Goal: Task Accomplishment & Management: Complete application form

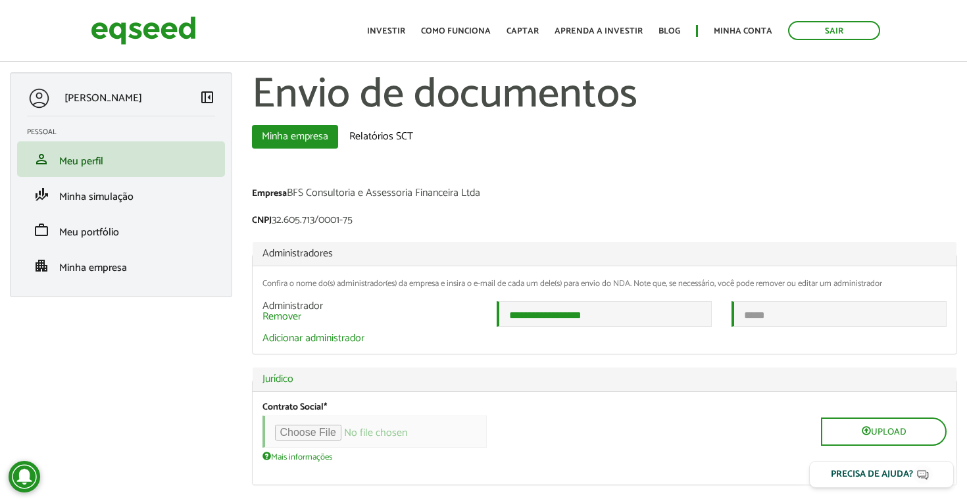
click at [602, 195] on div "Empresa BFS Consultoria e Assessoria Financeira Ltda" at bounding box center [605, 195] width 706 height 14
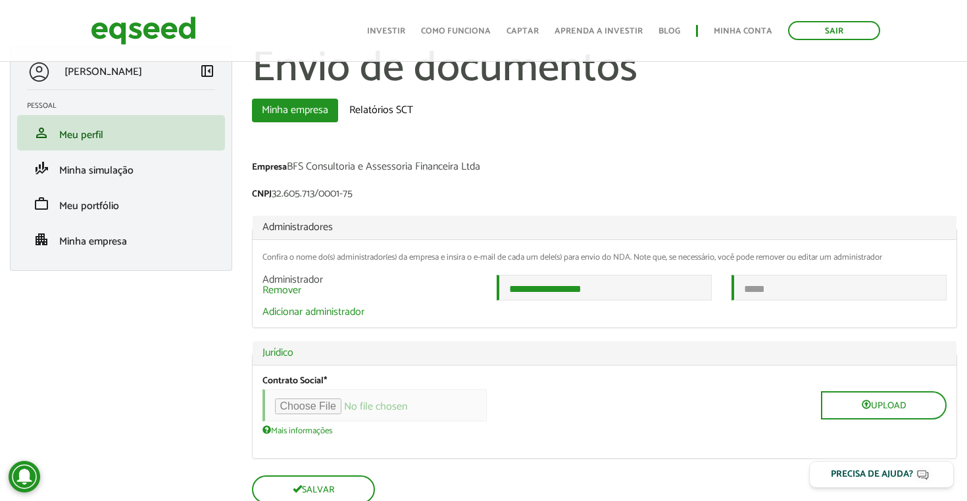
scroll to position [53, 0]
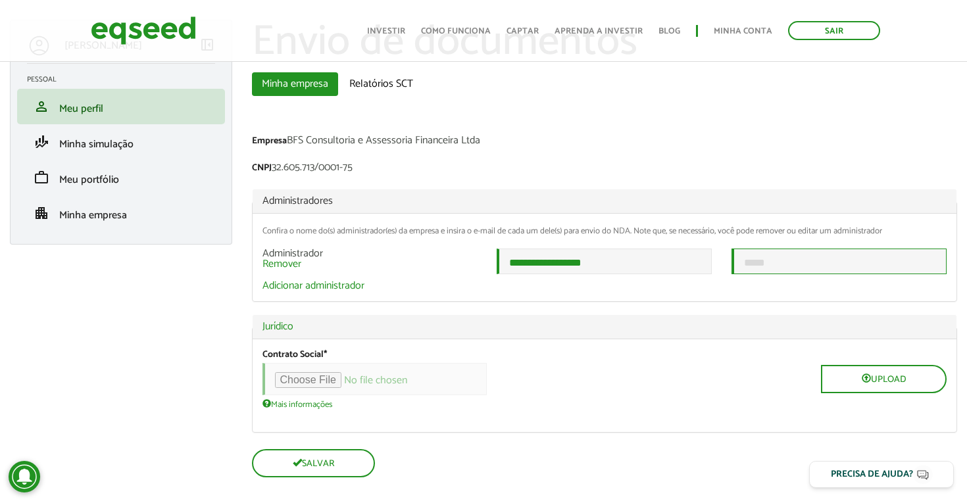
click at [783, 267] on input "email" at bounding box center [839, 262] width 215 height 26
type input "**********"
click at [698, 374] on div "Upload" at bounding box center [605, 379] width 685 height 32
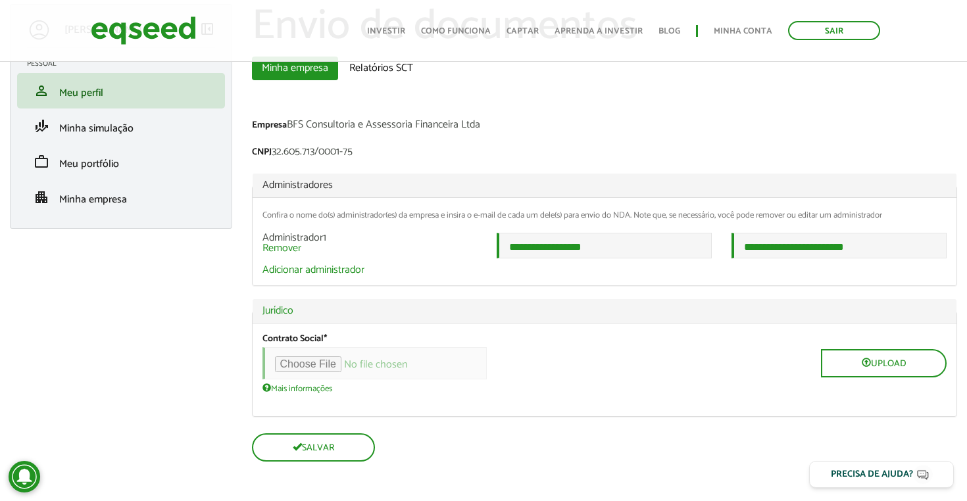
scroll to position [72, 0]
click at [335, 365] on input "file" at bounding box center [375, 363] width 224 height 32
type input "**********"
click at [705, 383] on div "Contrato Social * Upload Mais informações Arquivos devem ter menos que 100 MB .…" at bounding box center [605, 364] width 685 height 60
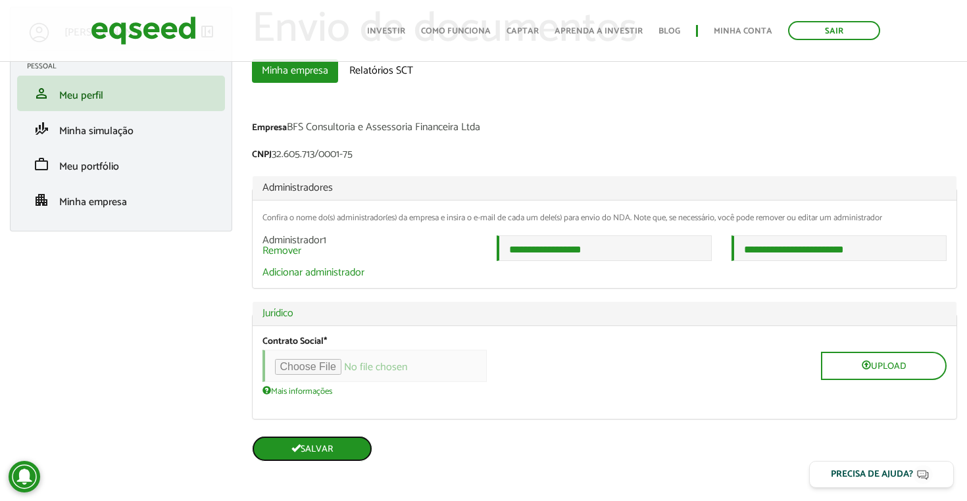
click at [326, 444] on button "Salvar" at bounding box center [312, 449] width 120 height 26
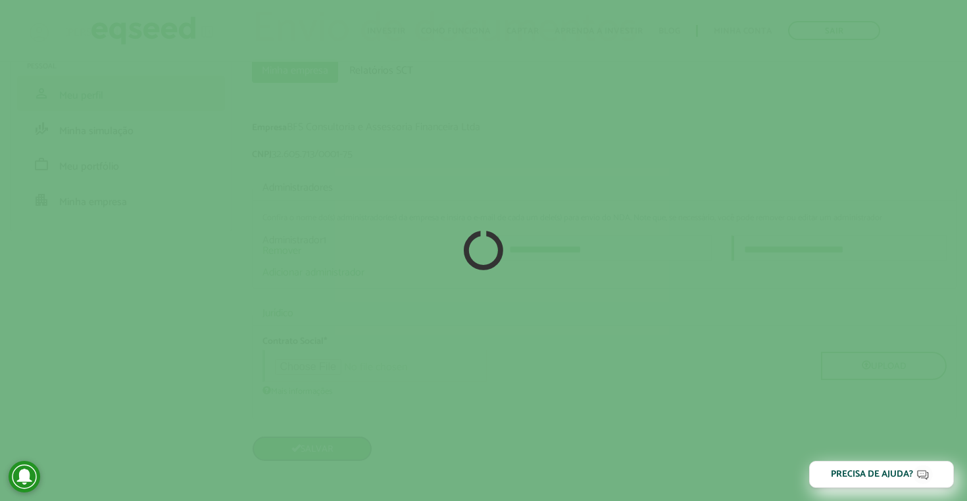
scroll to position [69, 0]
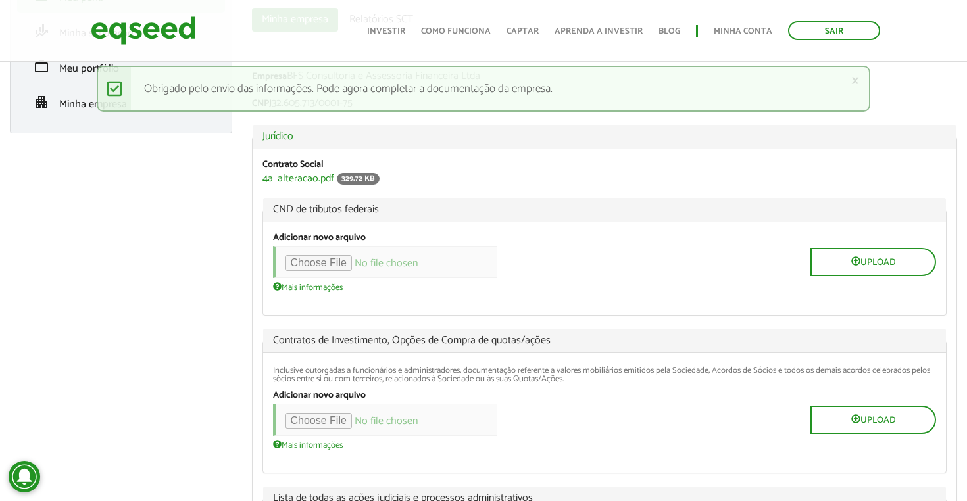
scroll to position [184, 0]
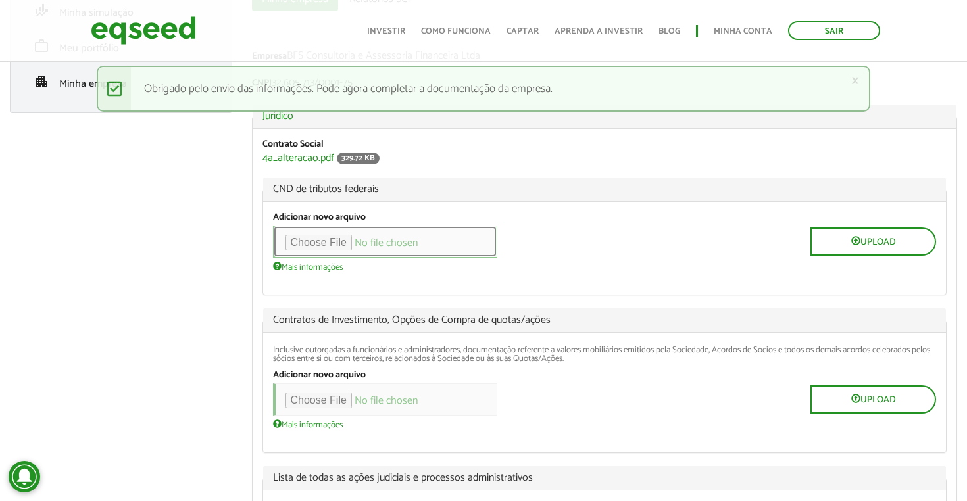
click at [347, 242] on input "file" at bounding box center [385, 242] width 224 height 32
type input "**********"
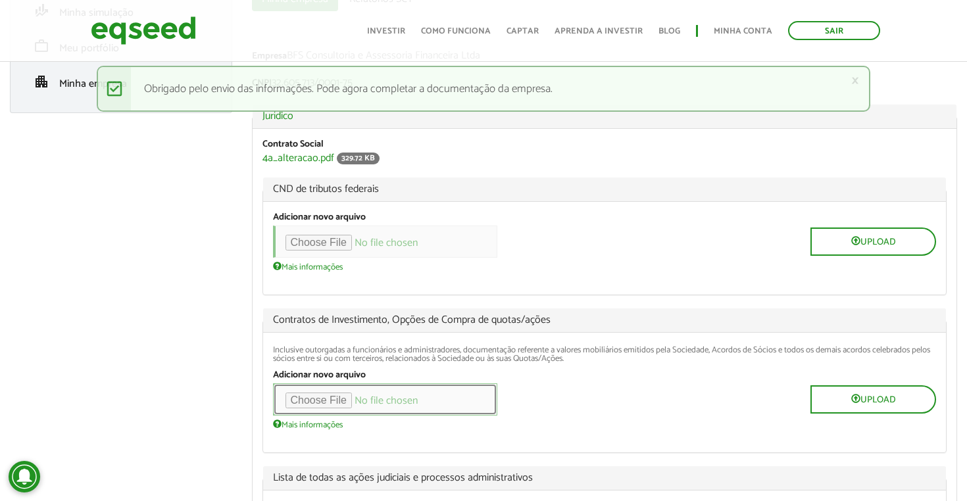
click at [336, 400] on input "file" at bounding box center [385, 400] width 224 height 32
type input "**********"
click at [716, 397] on div "Upload" at bounding box center [605, 400] width 664 height 32
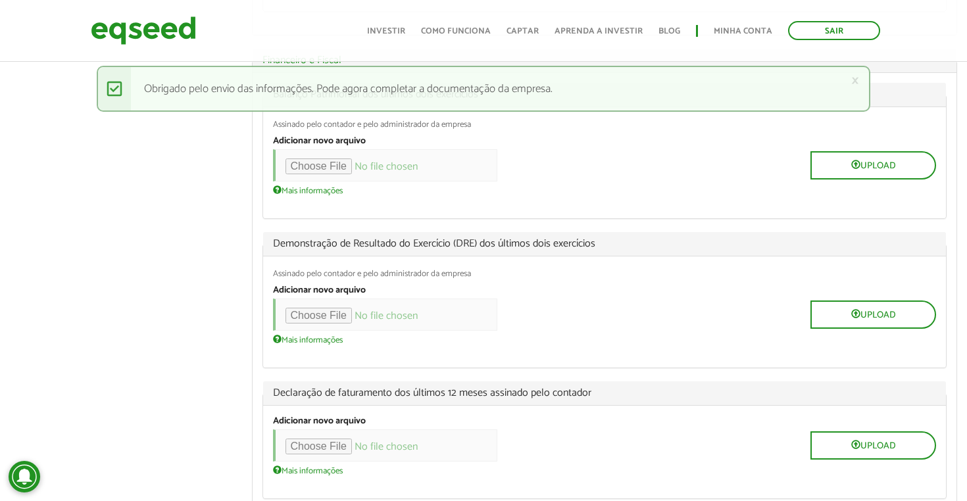
scroll to position [816, 0]
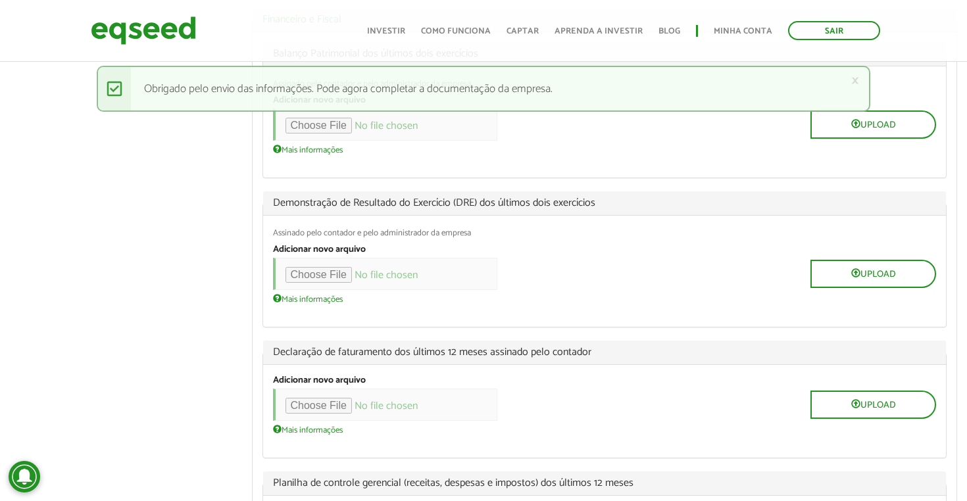
click at [706, 259] on div "Upload" at bounding box center [605, 274] width 664 height 32
click at [356, 399] on input "file" at bounding box center [385, 405] width 224 height 32
type input "**********"
click at [555, 294] on div "Mais informações Arquivos devem ter menos que 100 MB . Tipos de arquivos permit…" at bounding box center [605, 299] width 664 height 11
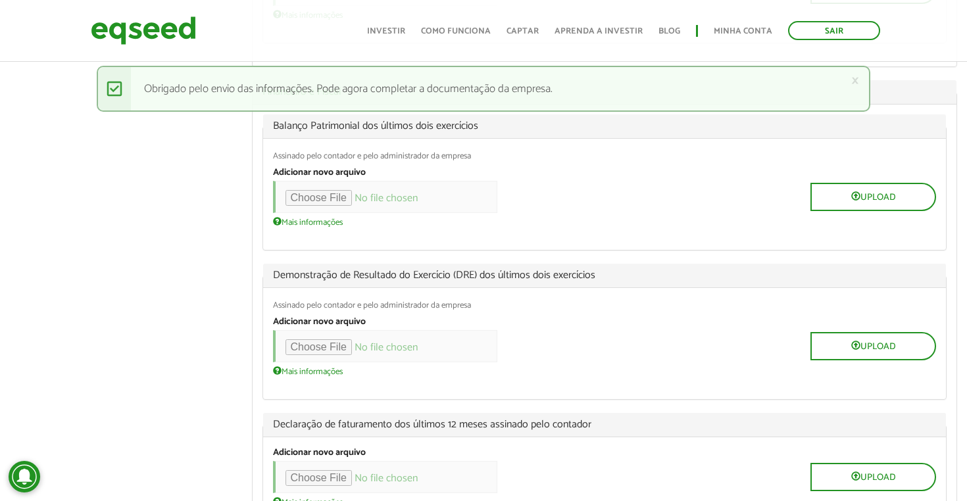
scroll to position [737, 0]
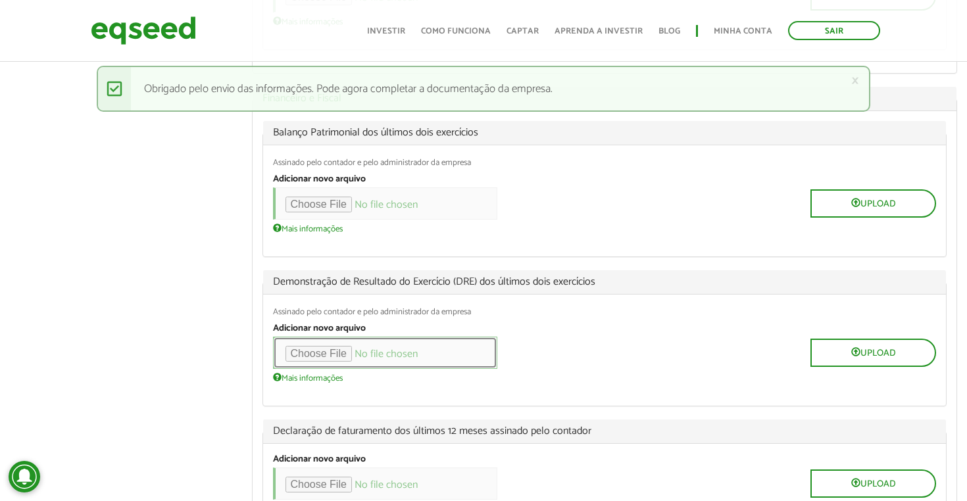
click at [348, 346] on input "file" at bounding box center [385, 353] width 224 height 32
click at [616, 193] on div "Upload" at bounding box center [605, 204] width 664 height 32
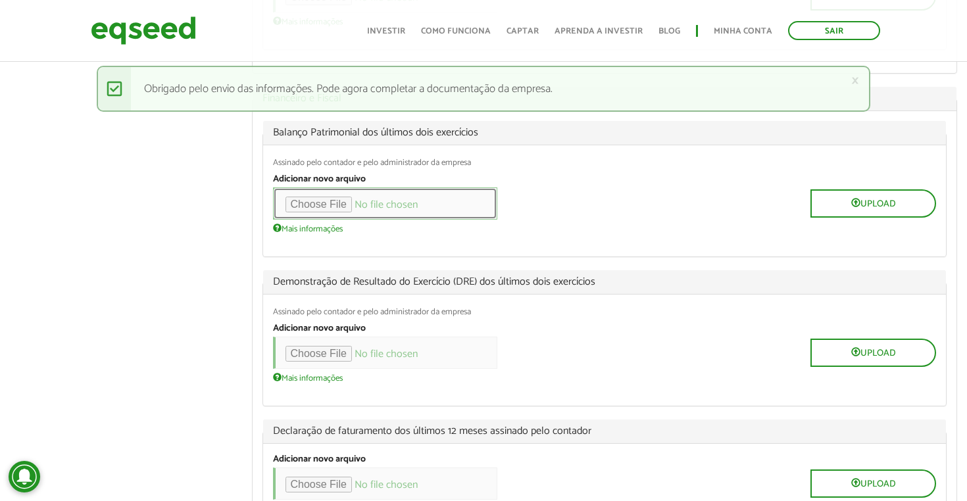
click at [337, 198] on input "file" at bounding box center [385, 204] width 224 height 32
click at [346, 199] on input "file" at bounding box center [385, 204] width 224 height 32
click at [339, 203] on input "file" at bounding box center [385, 204] width 224 height 32
type input "**********"
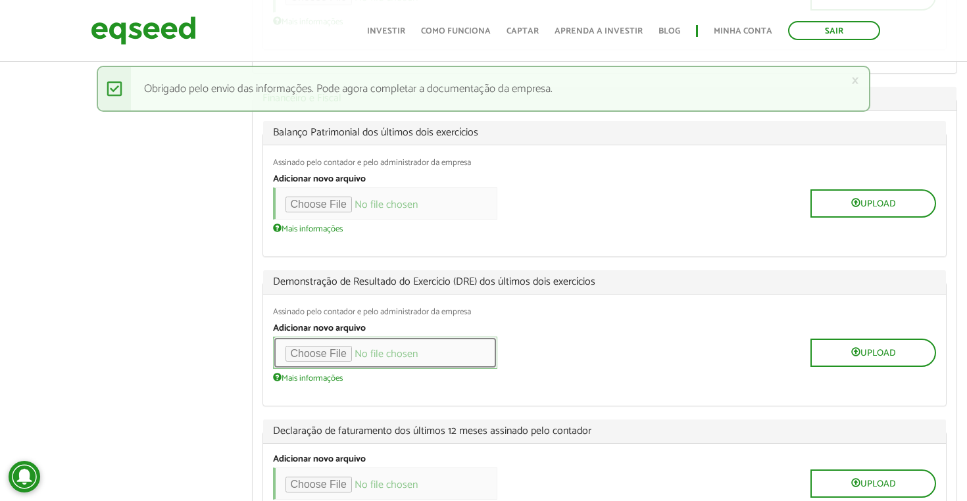
click at [347, 348] on input "file" at bounding box center [385, 353] width 224 height 32
click at [721, 308] on div "Assinado pelo contador e pelo administrador da empresa" at bounding box center [605, 312] width 664 height 9
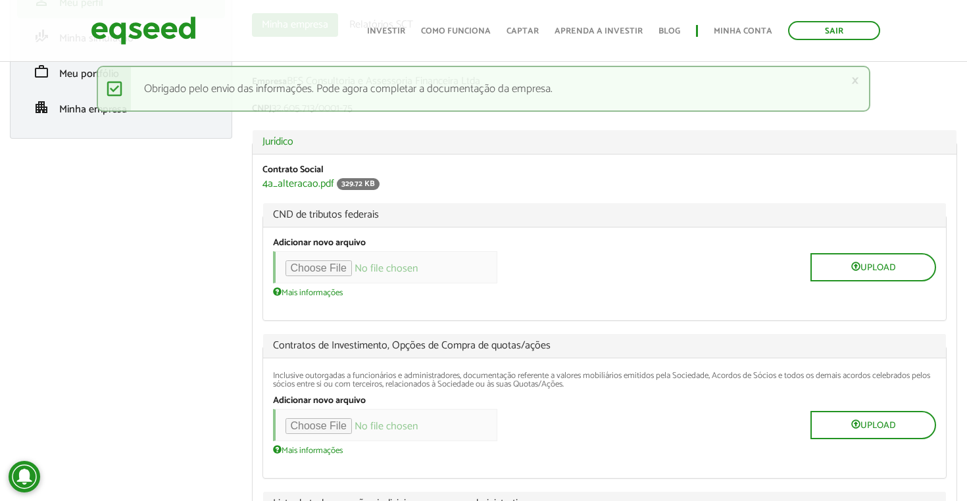
scroll to position [184, 0]
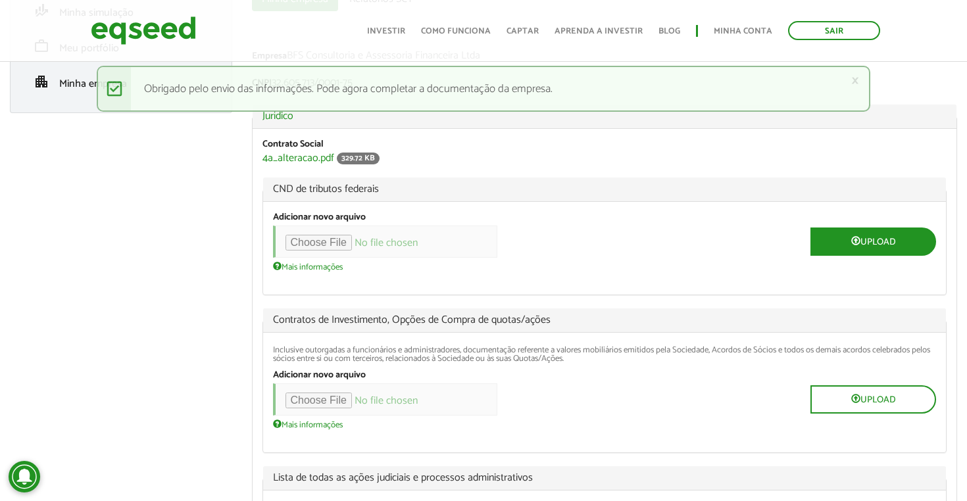
click at [864, 241] on button "Upload" at bounding box center [874, 242] width 126 height 28
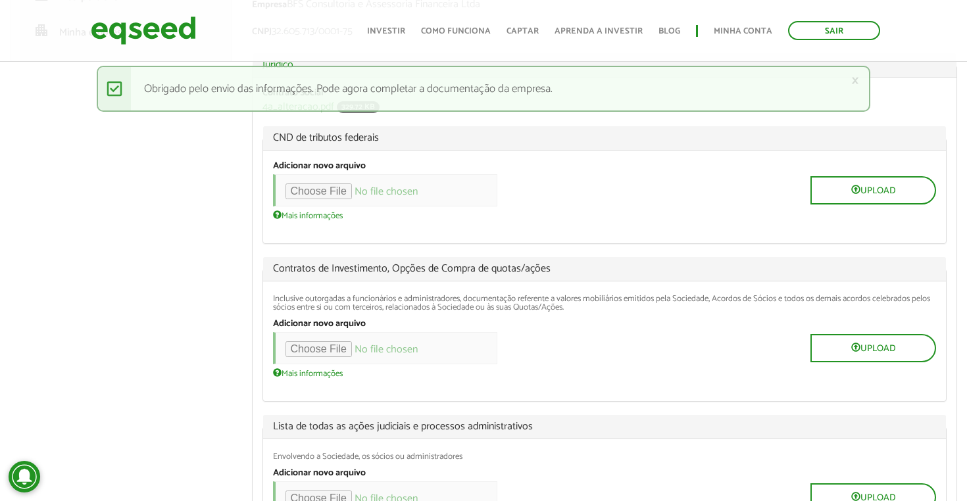
scroll to position [237, 0]
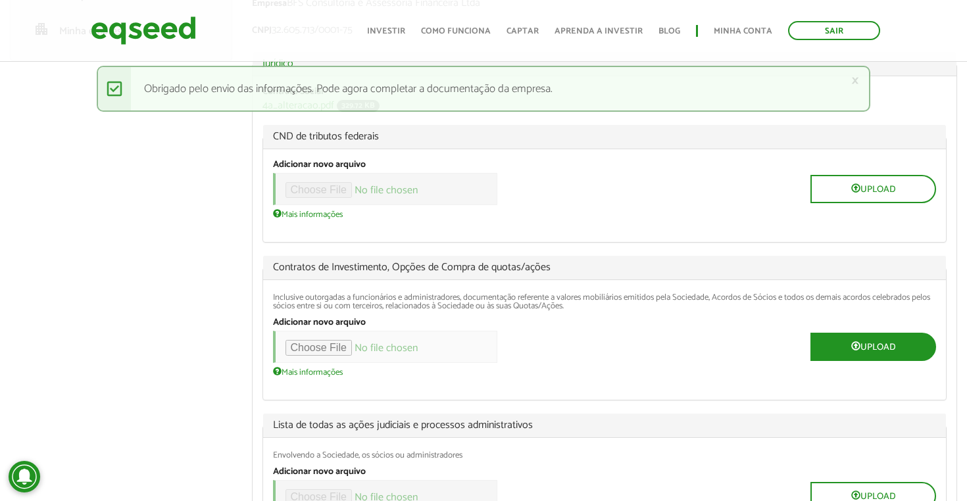
click at [846, 348] on button "Upload" at bounding box center [874, 347] width 126 height 28
click at [684, 338] on div "Upload" at bounding box center [605, 347] width 664 height 32
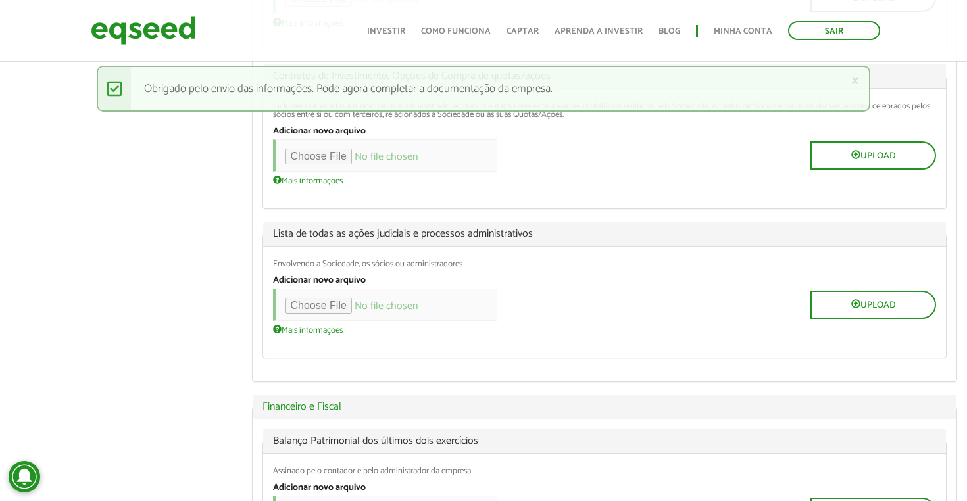
scroll to position [448, 0]
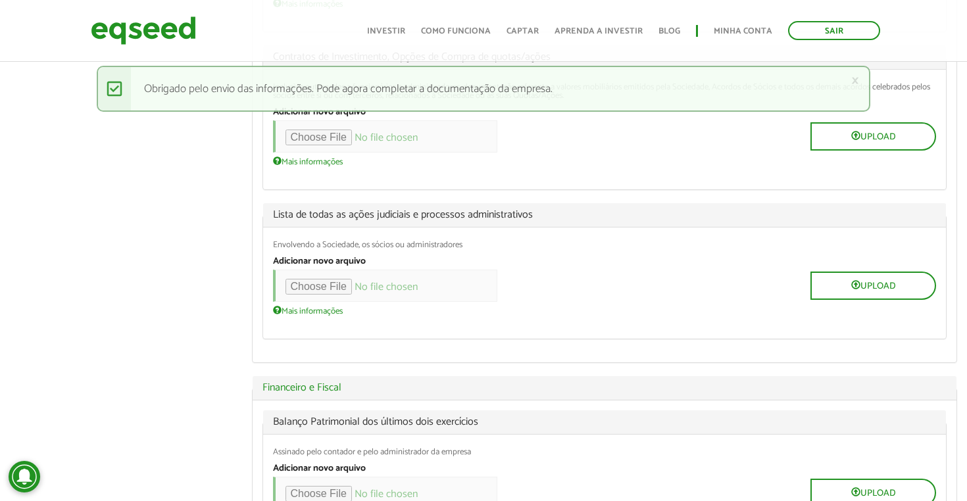
click at [648, 328] on div "Envolvendo a Sociedade, os sócios ou administradores Adicionar novo arquivo Upl…" at bounding box center [605, 283] width 684 height 111
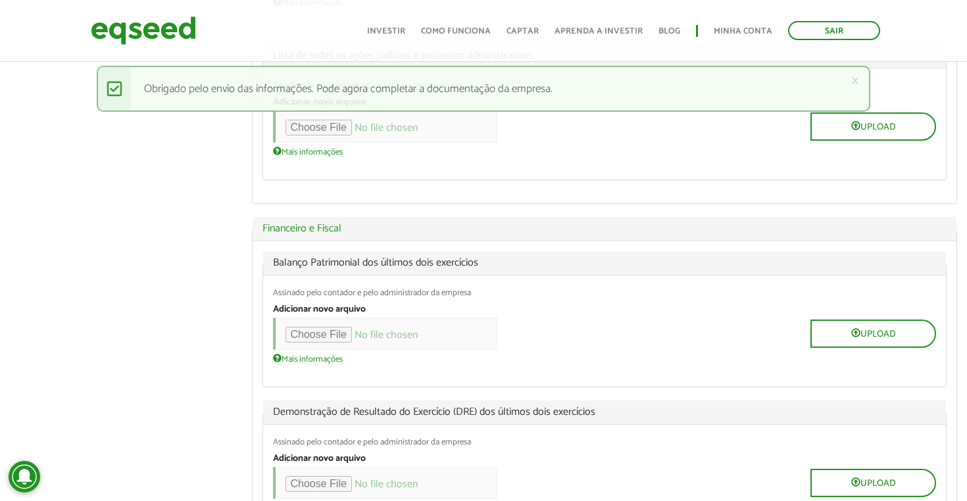
scroll to position [632, 0]
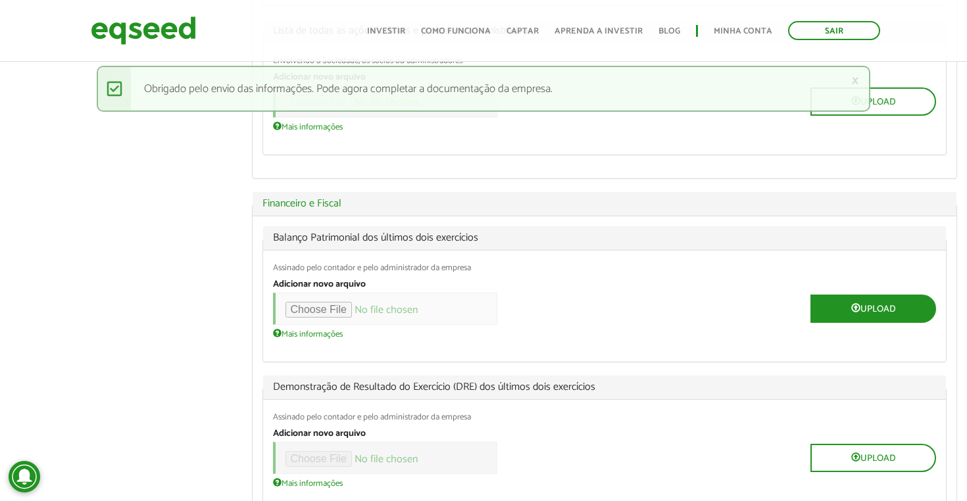
click at [881, 302] on button "Upload" at bounding box center [874, 309] width 126 height 28
click at [694, 297] on div "Upload" at bounding box center [605, 309] width 664 height 32
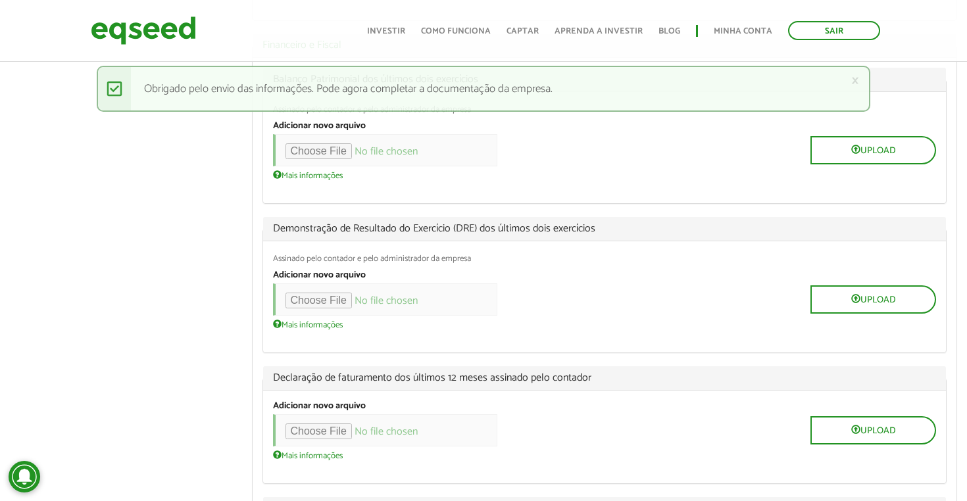
scroll to position [816, 0]
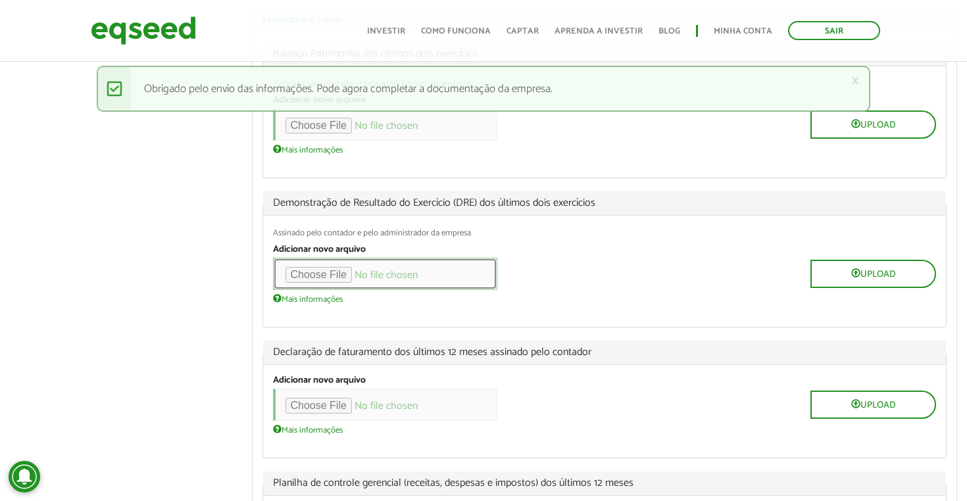
click at [363, 269] on input "file" at bounding box center [385, 274] width 224 height 32
click at [843, 264] on button "Upload" at bounding box center [874, 274] width 126 height 28
click at [355, 269] on input "file" at bounding box center [385, 274] width 224 height 32
type input "**********"
click at [848, 270] on button "Upload" at bounding box center [874, 274] width 126 height 28
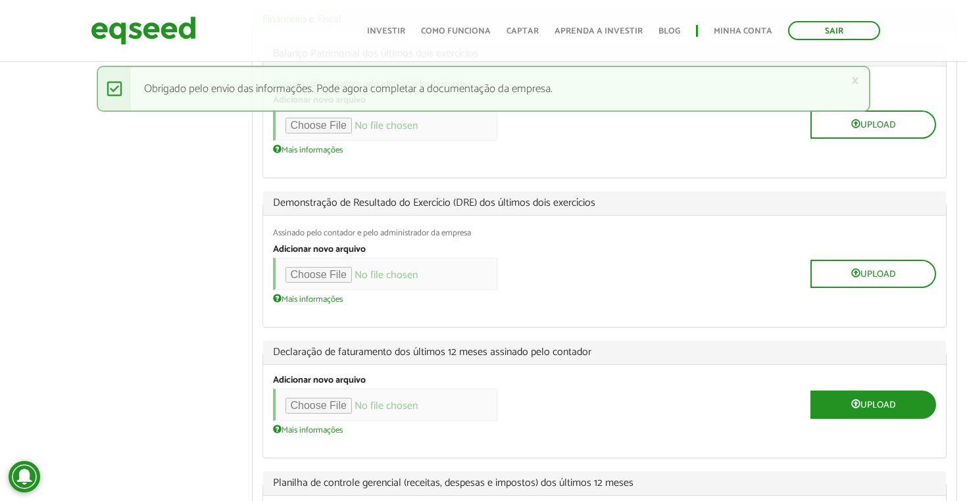
click at [873, 393] on button "Upload" at bounding box center [874, 405] width 126 height 28
click at [685, 390] on div "Upload" at bounding box center [605, 405] width 664 height 32
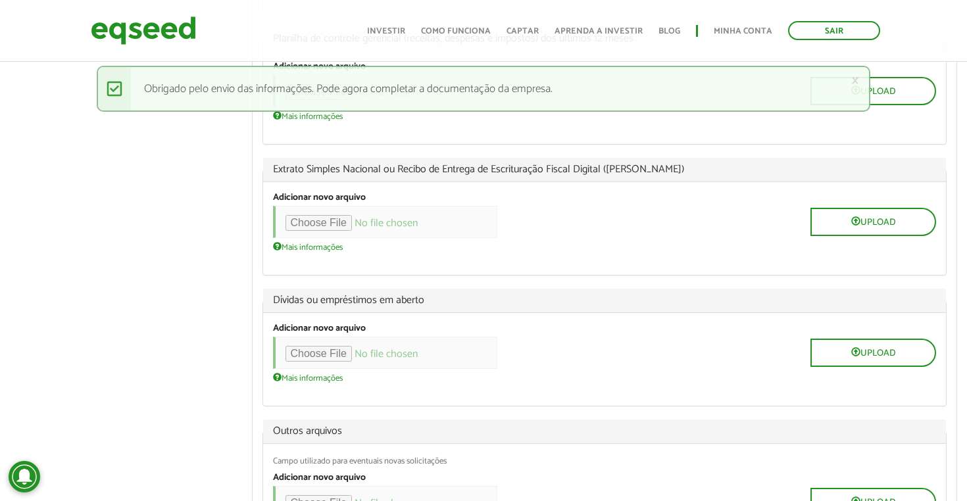
scroll to position [1264, 0]
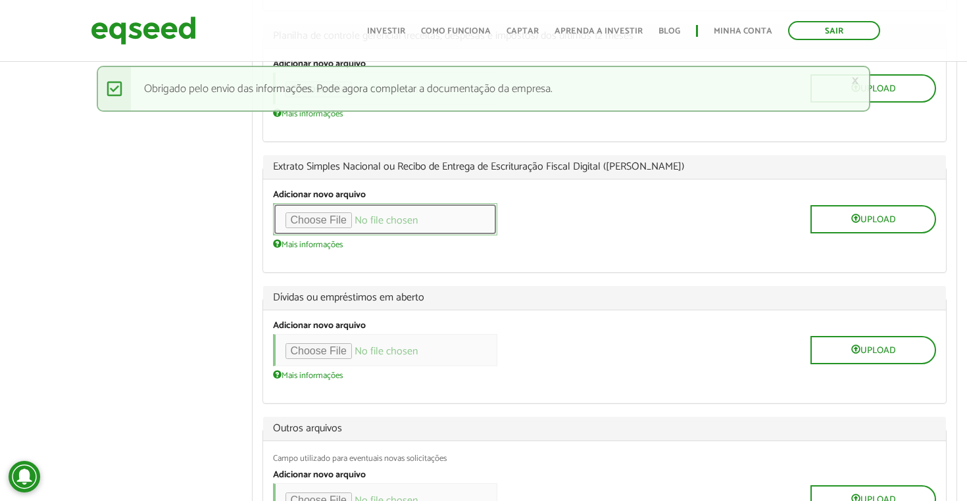
click at [350, 209] on input "file" at bounding box center [385, 219] width 224 height 32
type input "**********"
click at [889, 212] on button "Upload" at bounding box center [874, 219] width 126 height 28
click at [680, 263] on div "Balanço Patrimonial dos últimos dois exercícios Assinado pelo contador e pelo a…" at bounding box center [605, 81] width 705 height 992
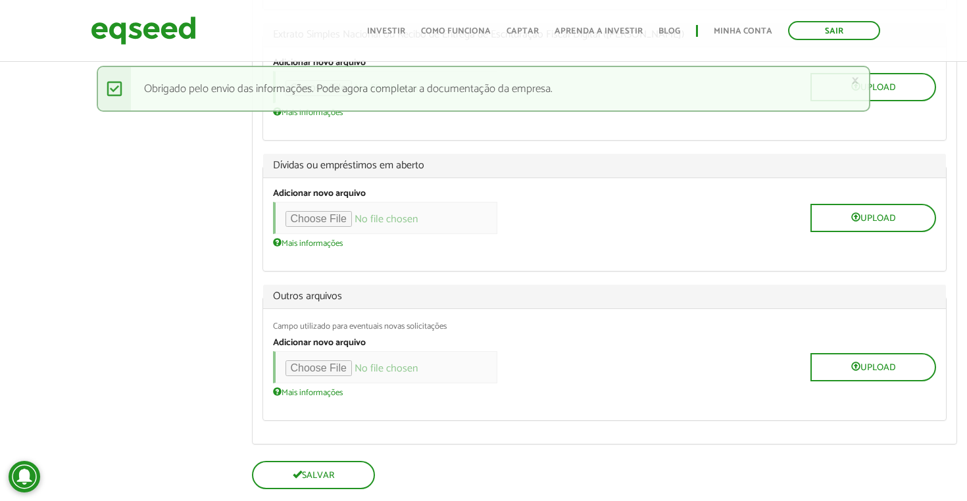
scroll to position [1408, 0]
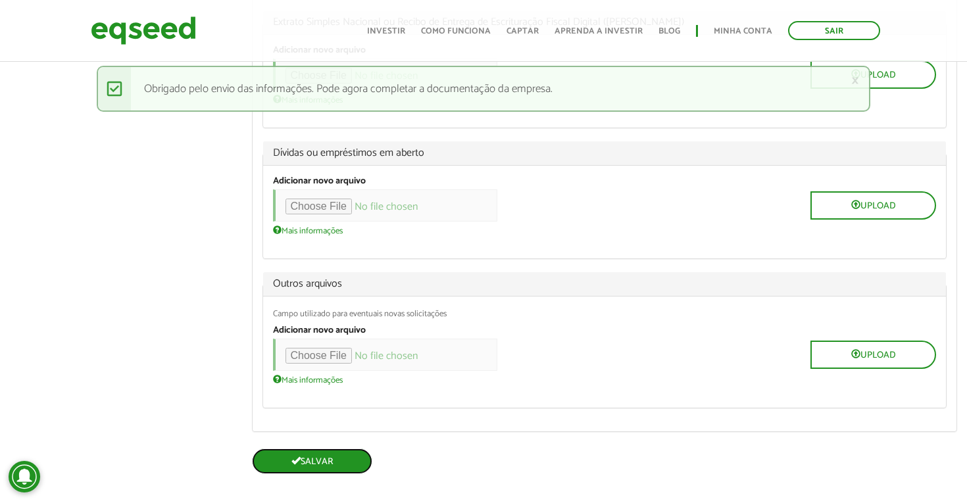
click at [332, 453] on button "Salvar" at bounding box center [312, 462] width 120 height 26
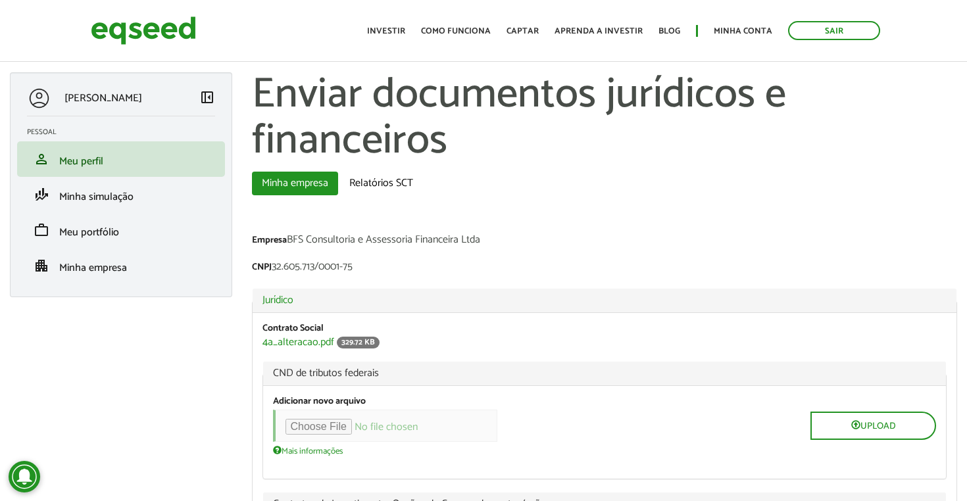
scroll to position [69, 0]
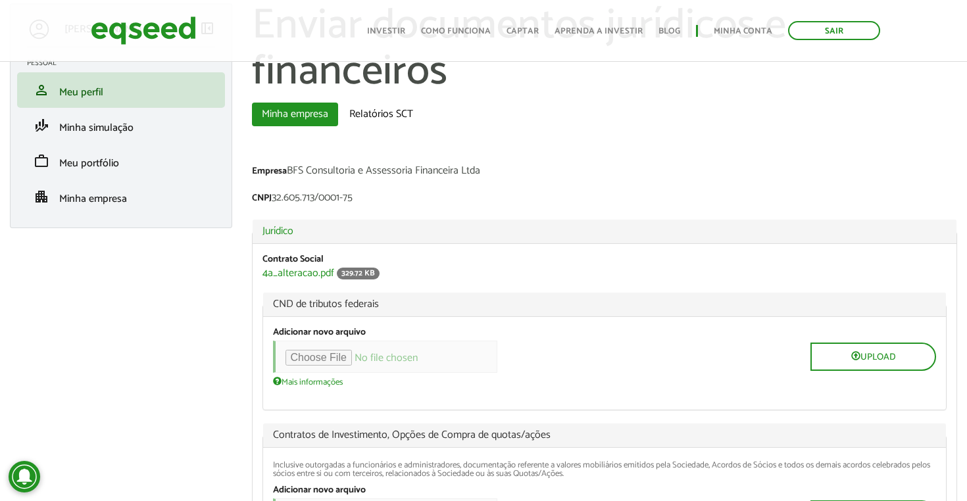
click at [572, 170] on div "Empresa BFS Consultoria e Assessoria Financeira Ltda" at bounding box center [605, 173] width 706 height 14
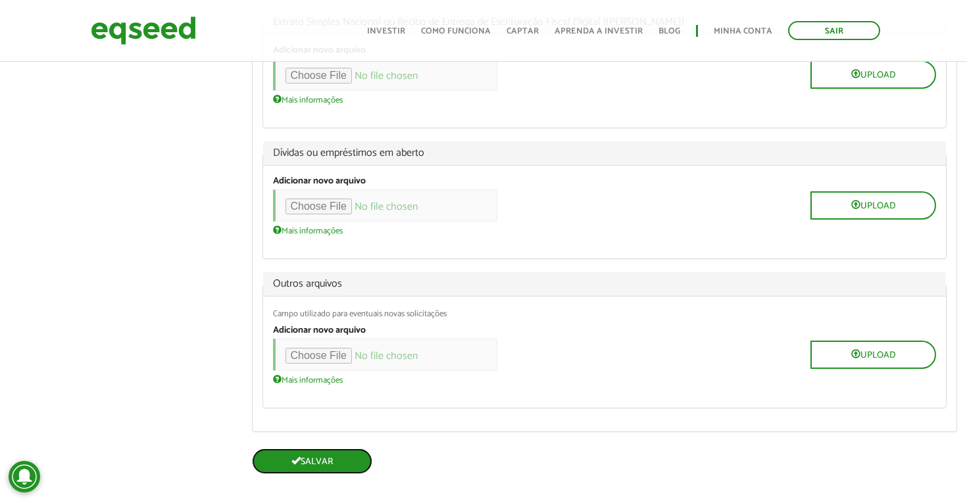
scroll to position [1406, 0]
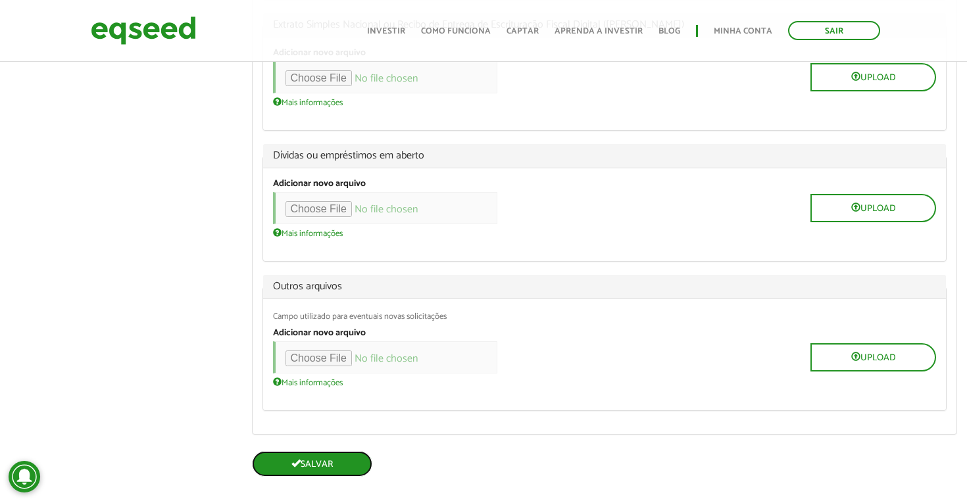
click at [317, 451] on button "Salvar" at bounding box center [312, 464] width 120 height 26
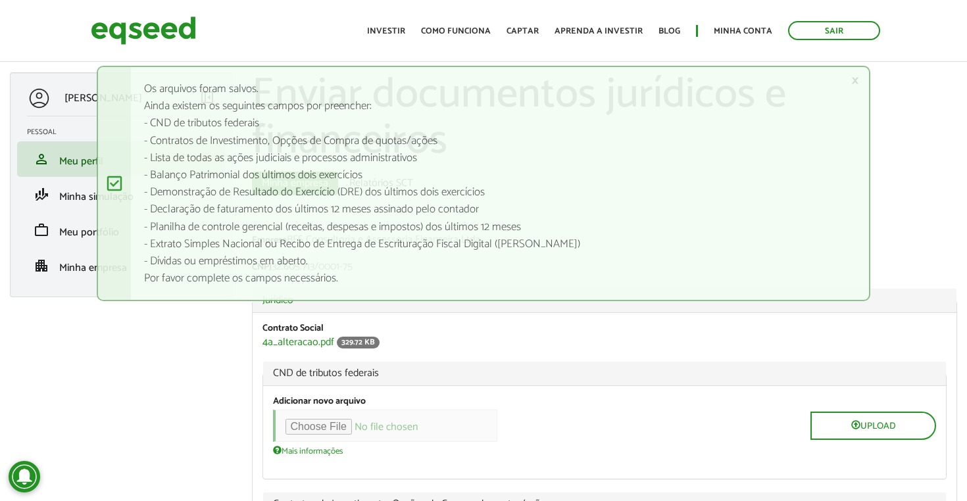
click at [855, 80] on link "×" at bounding box center [856, 81] width 8 height 14
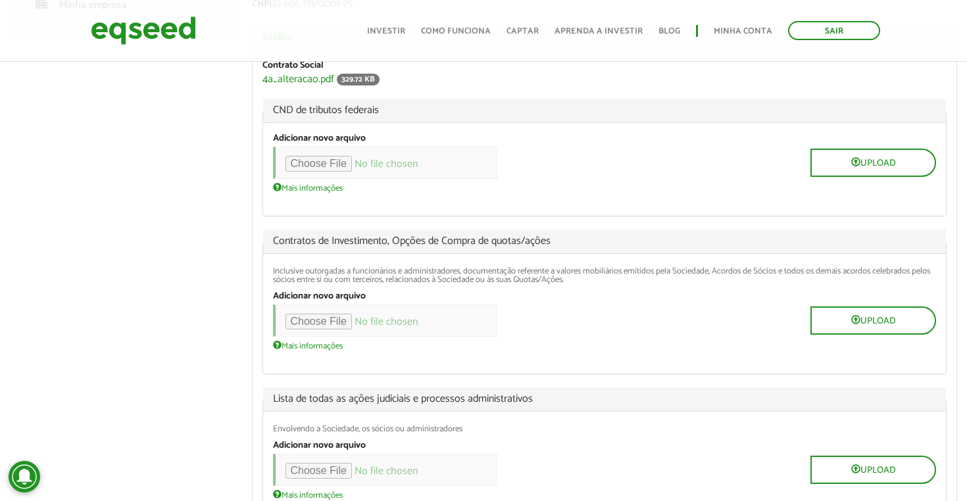
scroll to position [237, 0]
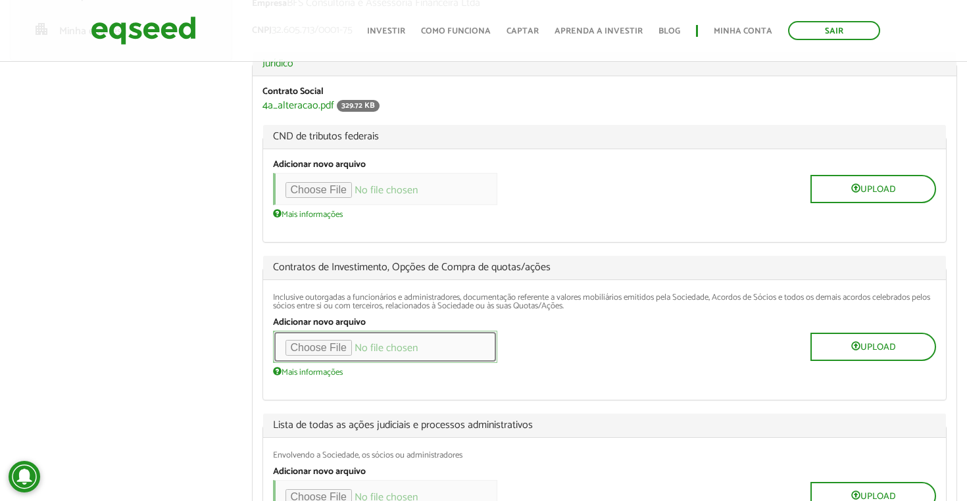
click at [352, 345] on input "file" at bounding box center [385, 347] width 224 height 32
type input "**********"
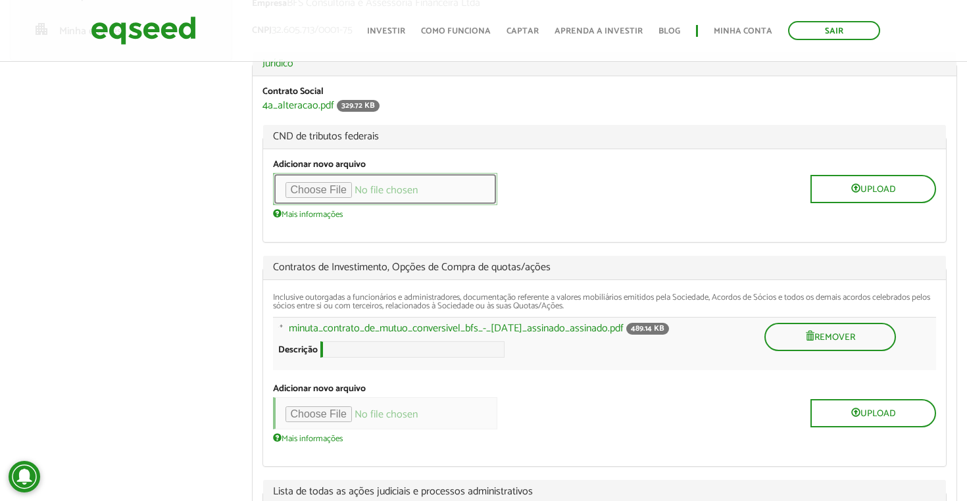
click at [337, 190] on input "file" at bounding box center [385, 189] width 224 height 32
type input "**********"
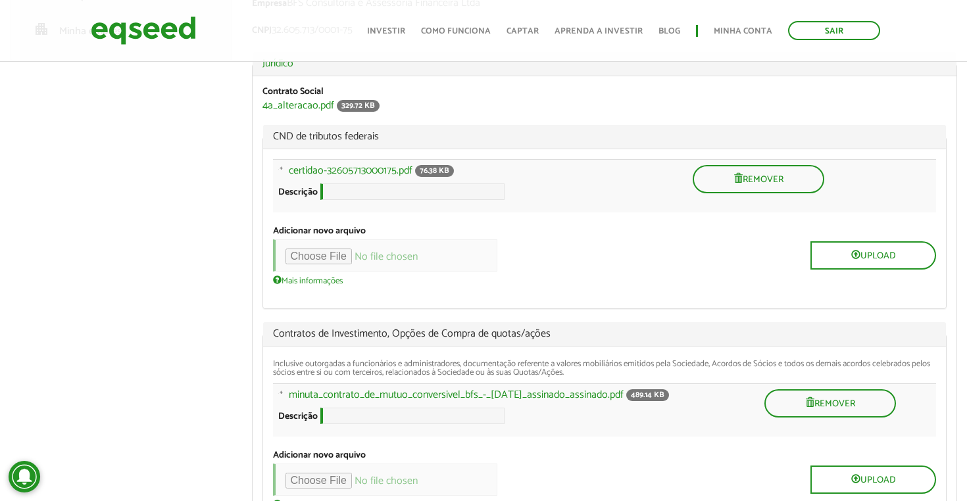
click at [637, 259] on div "Upload" at bounding box center [605, 256] width 664 height 32
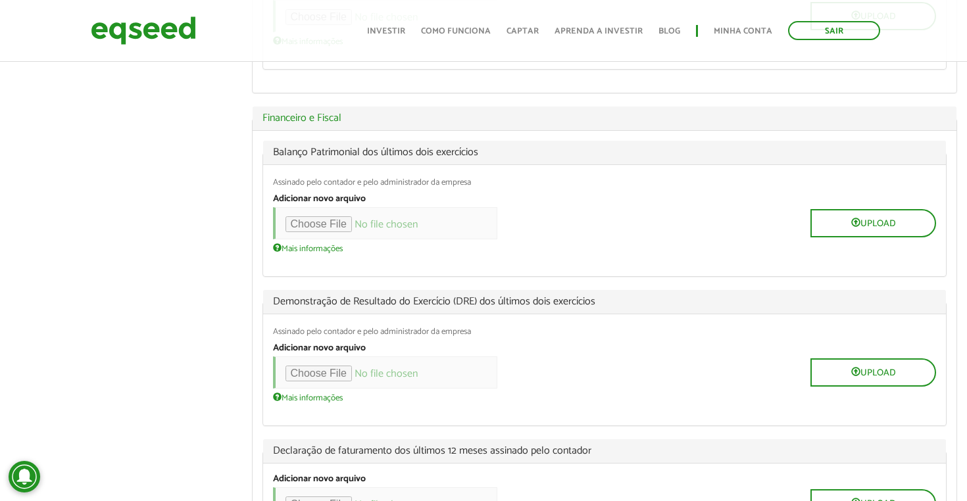
scroll to position [869, 0]
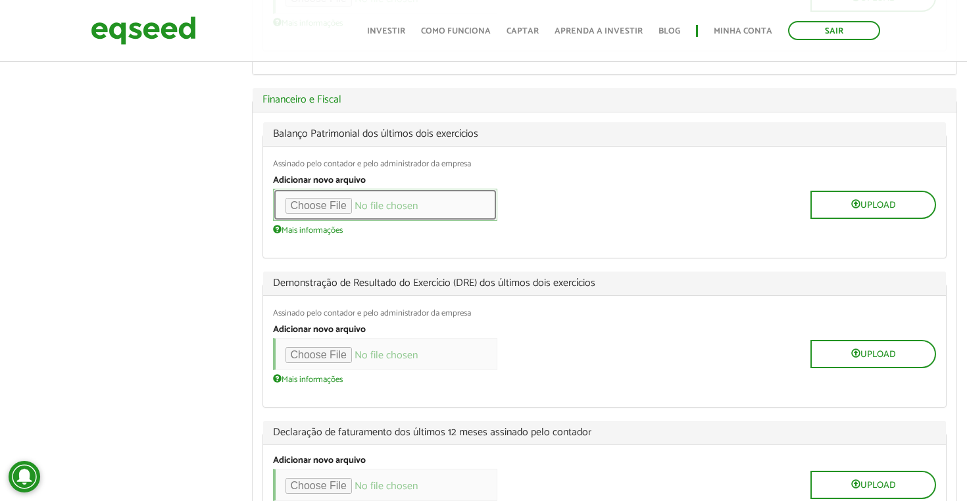
click at [332, 211] on input "file" at bounding box center [385, 205] width 224 height 32
type input "**********"
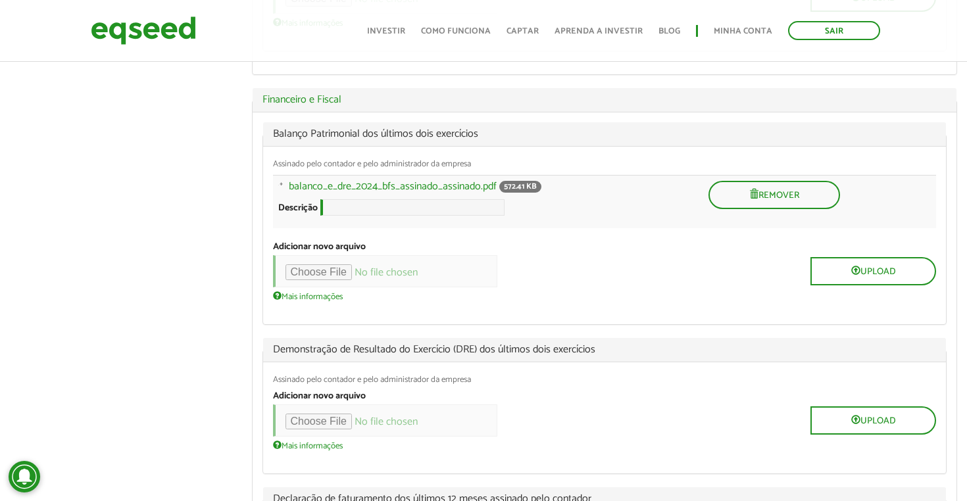
click at [667, 268] on div "Upload" at bounding box center [605, 271] width 664 height 32
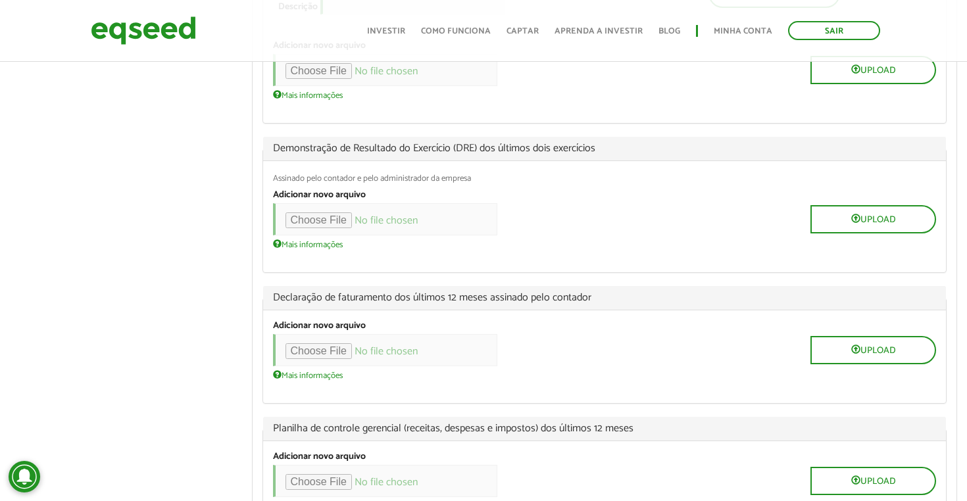
scroll to position [1079, 0]
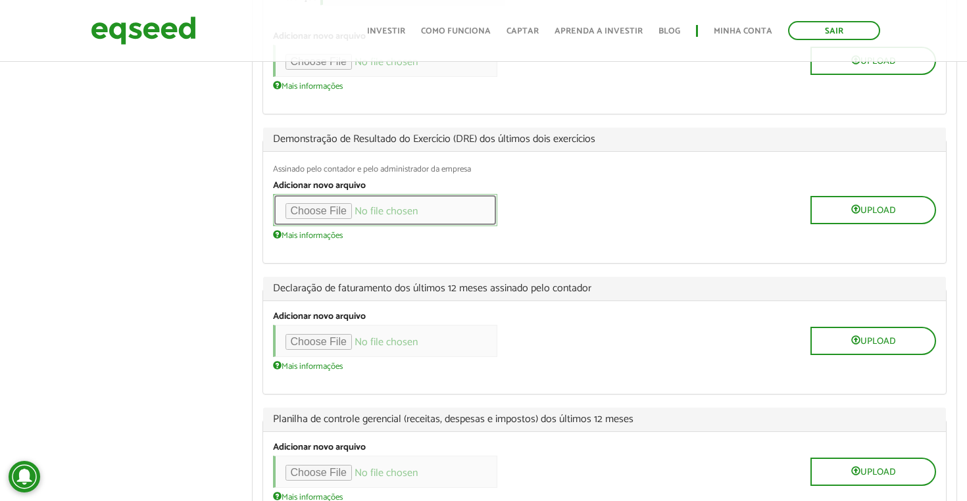
click at [358, 222] on input "file" at bounding box center [385, 210] width 224 height 32
type input "**********"
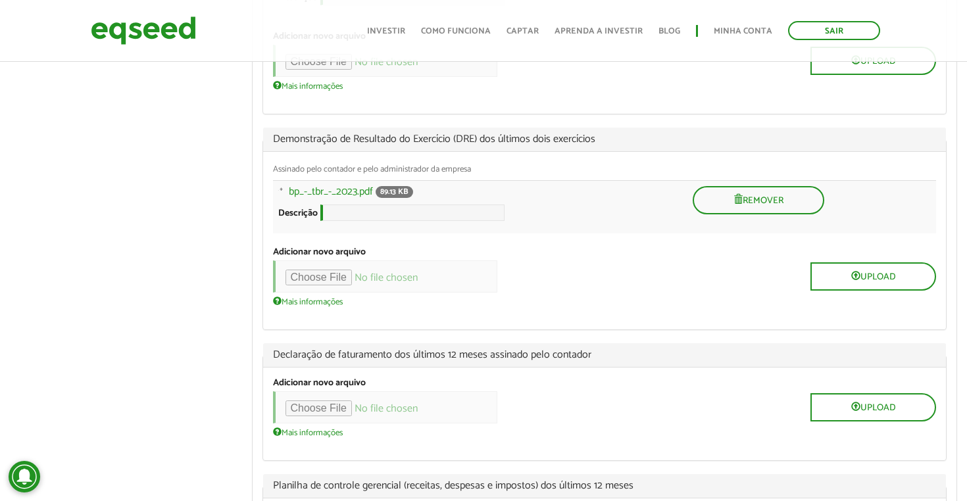
click at [685, 293] on div "Upload" at bounding box center [605, 277] width 664 height 32
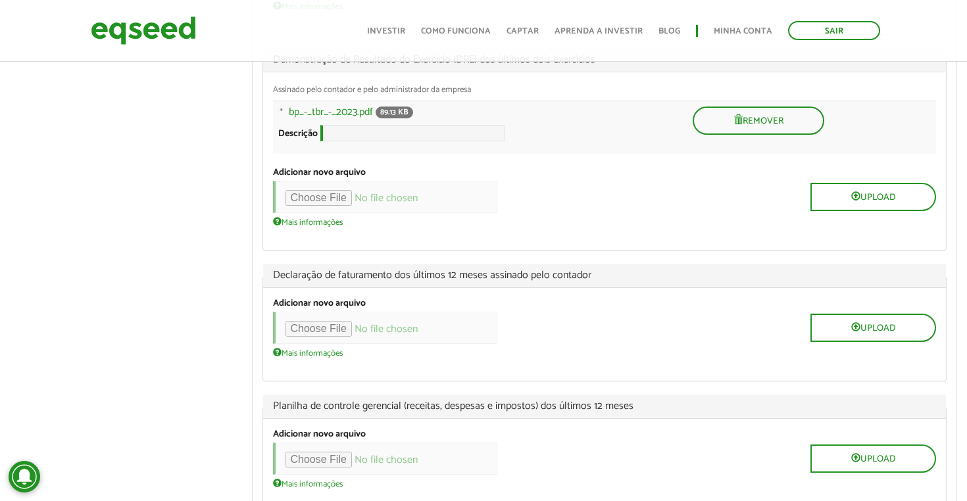
scroll to position [1211, 0]
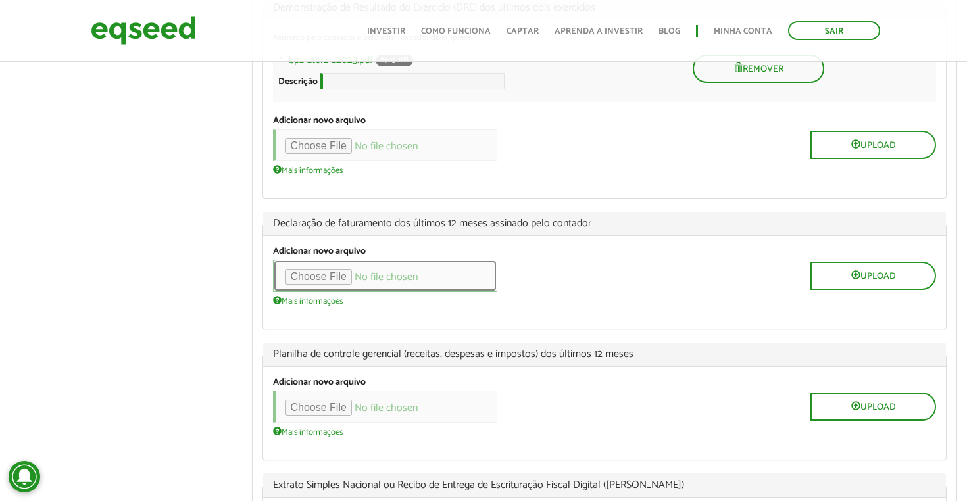
click at [363, 289] on input "file" at bounding box center [385, 276] width 224 height 32
type input "**********"
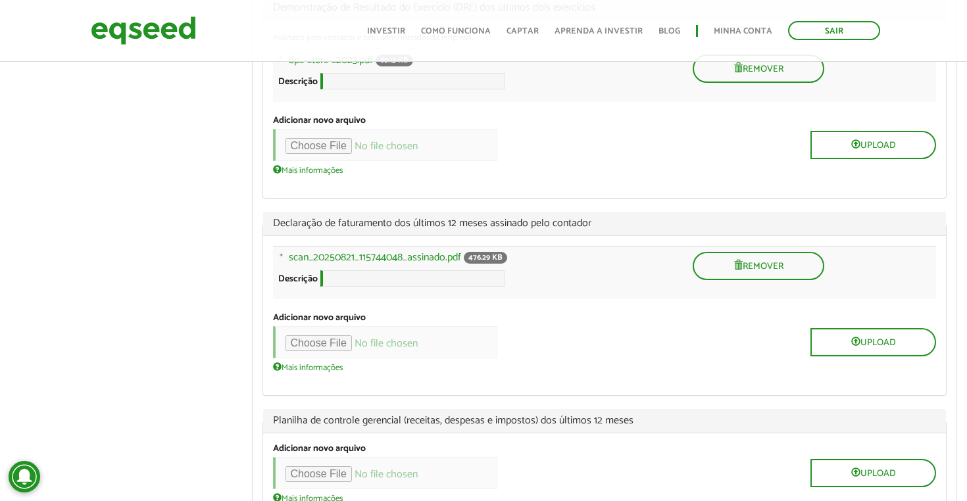
click at [633, 357] on div "Upload" at bounding box center [605, 342] width 664 height 32
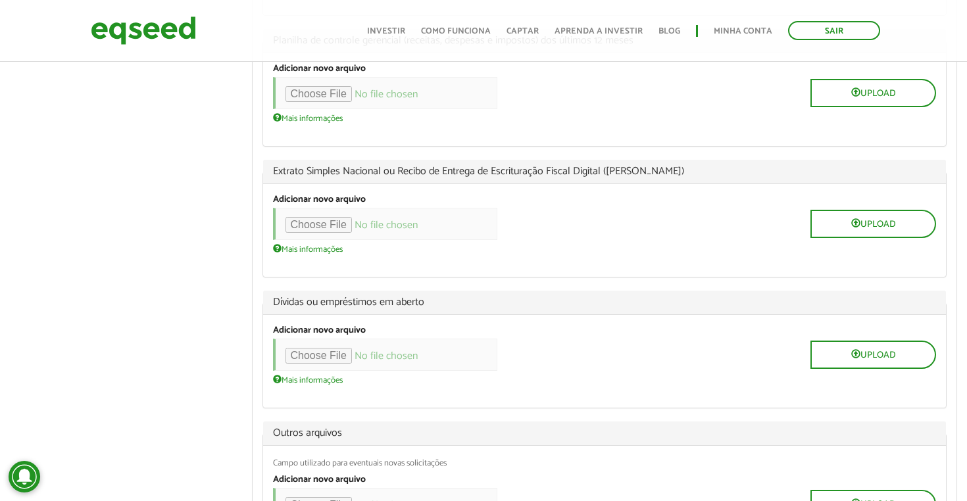
scroll to position [1606, 0]
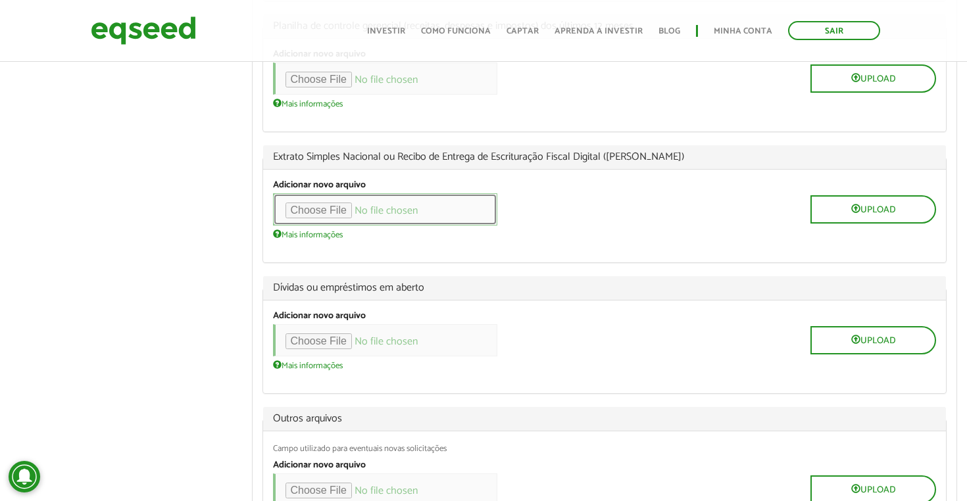
click at [361, 226] on input "file" at bounding box center [385, 209] width 224 height 32
type input "**********"
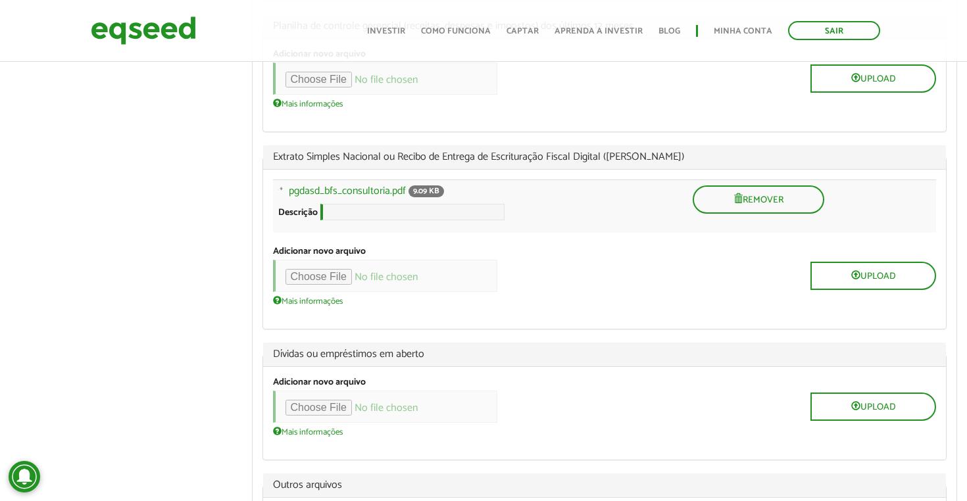
click at [642, 292] on div "Upload" at bounding box center [605, 276] width 664 height 32
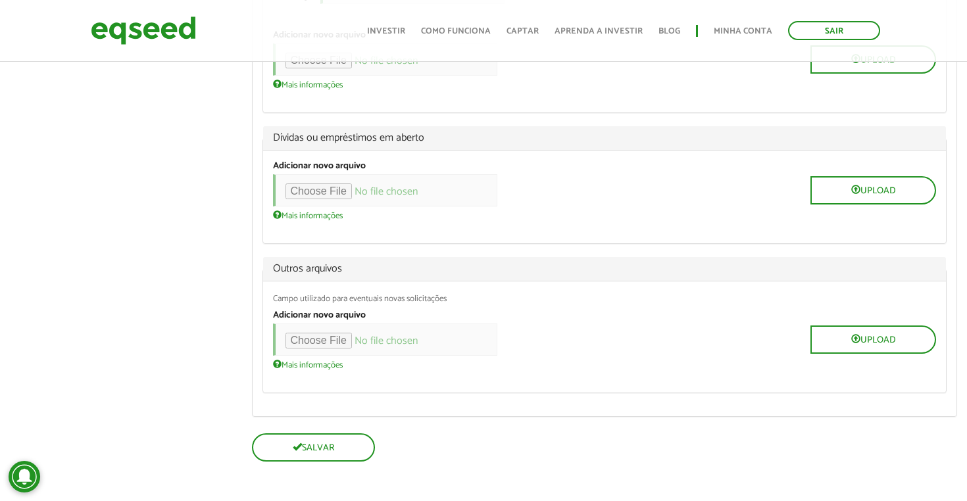
scroll to position [1839, 0]
click at [640, 320] on div "Adicionar novo arquivo Upload Mais informações Arquivos devem ter menos que 100…" at bounding box center [605, 340] width 664 height 60
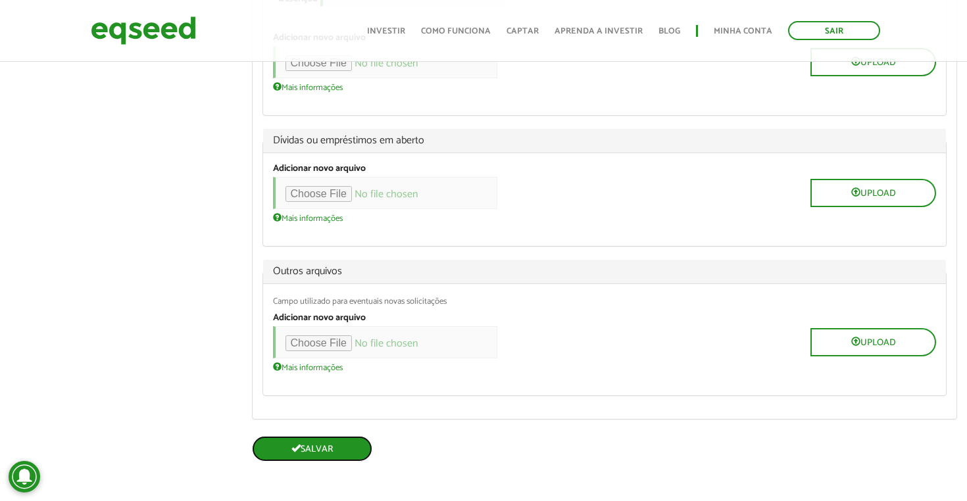
click at [330, 447] on button "Salvar" at bounding box center [312, 449] width 120 height 26
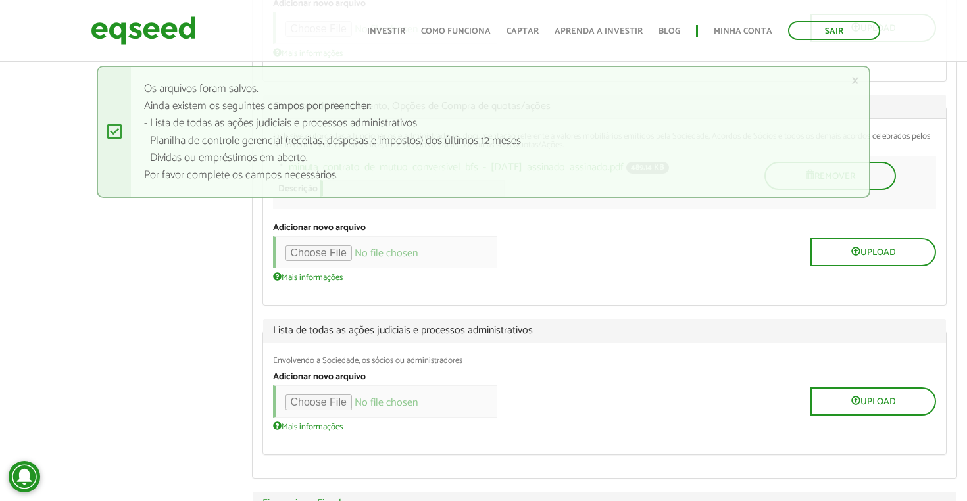
scroll to position [515, 0]
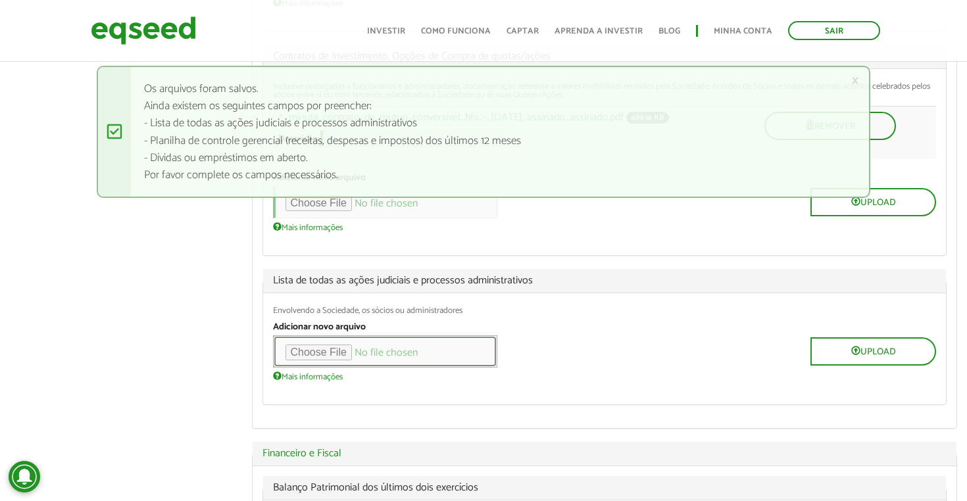
click at [357, 357] on input "file" at bounding box center [385, 352] width 224 height 32
type input "**********"
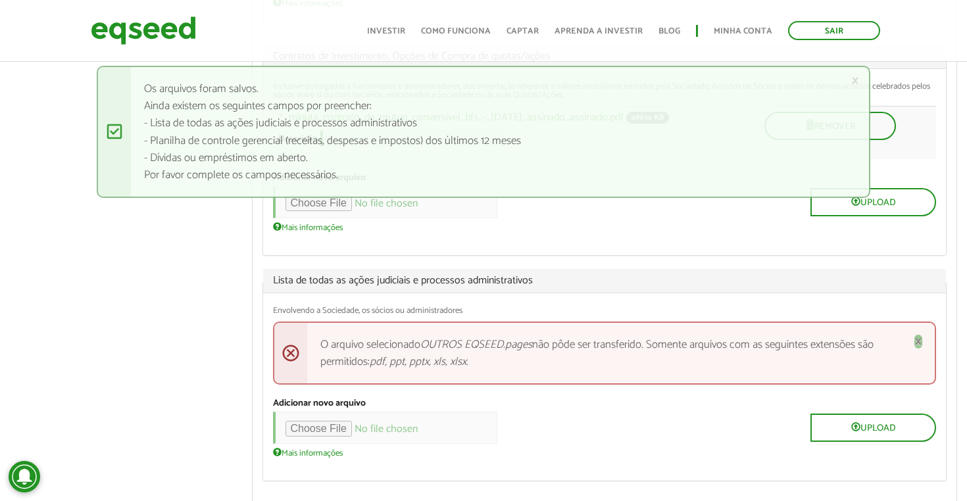
click at [921, 347] on span "×" at bounding box center [919, 341] width 8 height 22
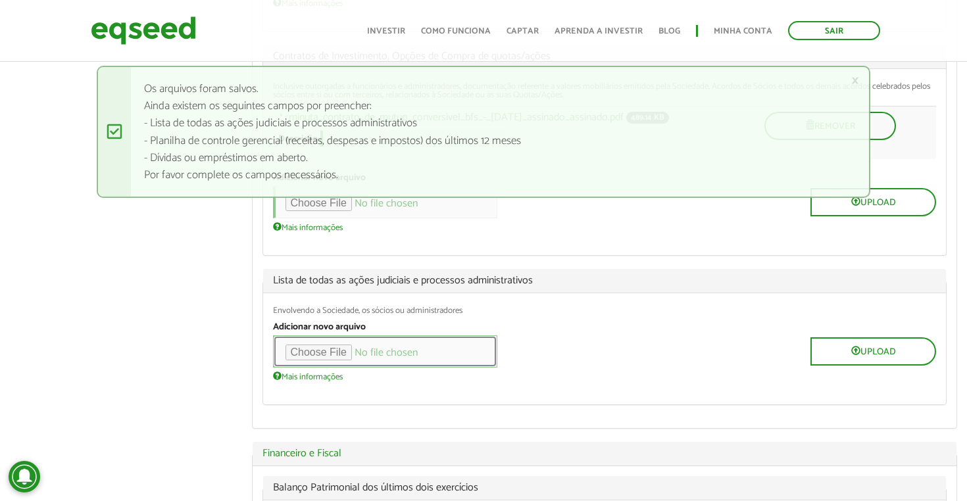
click at [336, 360] on input "file" at bounding box center [385, 352] width 224 height 32
type input "**********"
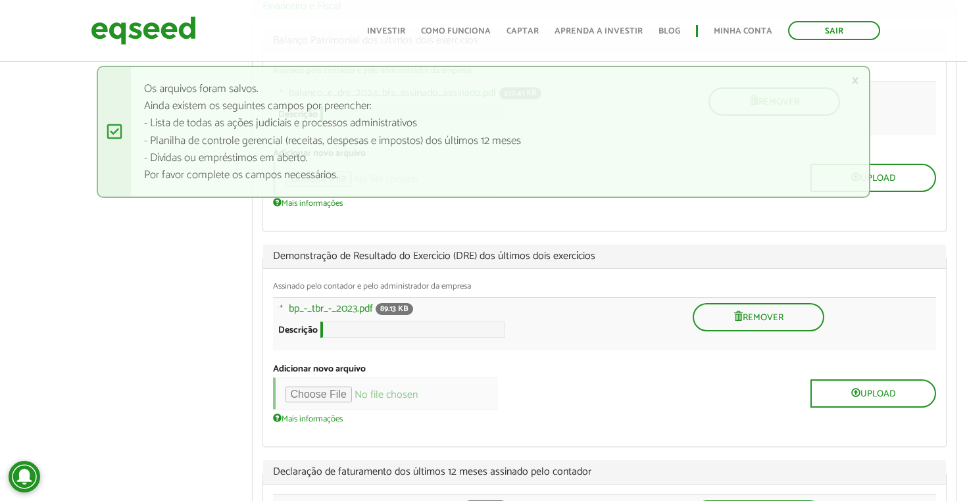
scroll to position [1041, 0]
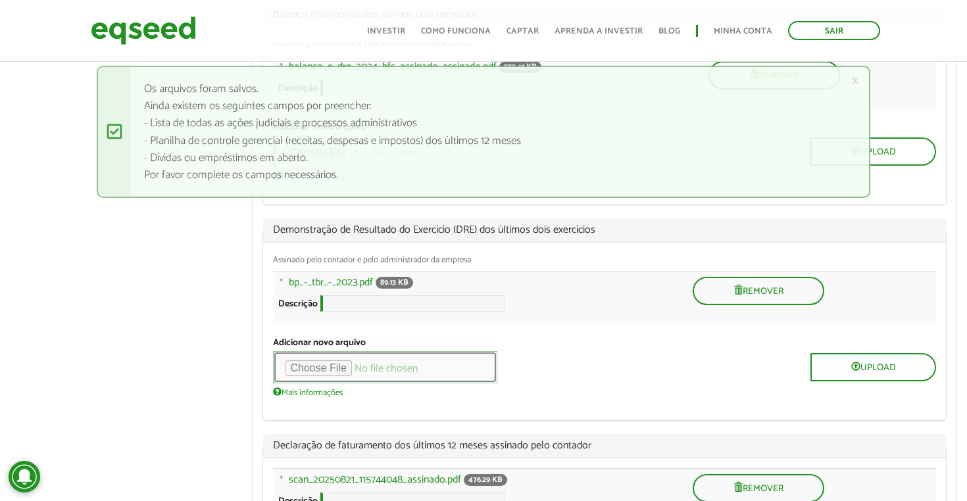
click at [364, 382] on input "file" at bounding box center [385, 367] width 224 height 32
type input "**********"
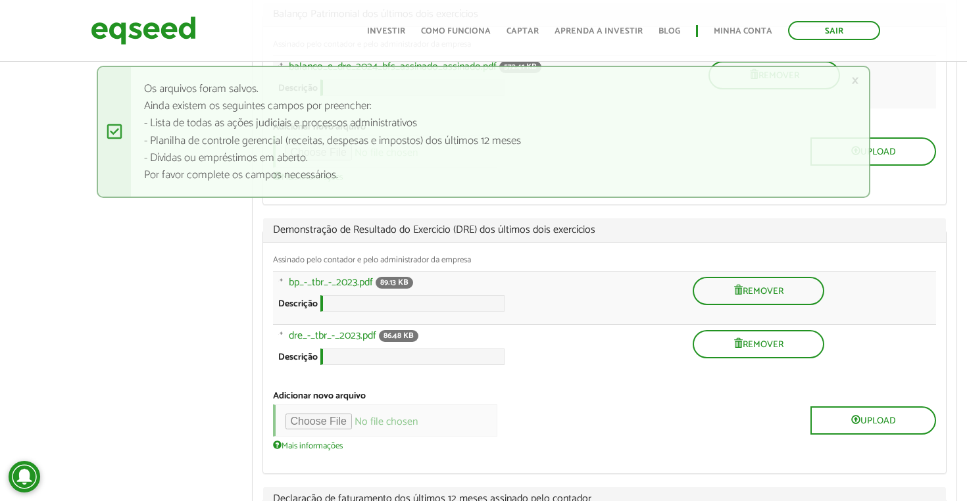
click at [667, 433] on div "Upload" at bounding box center [605, 421] width 664 height 32
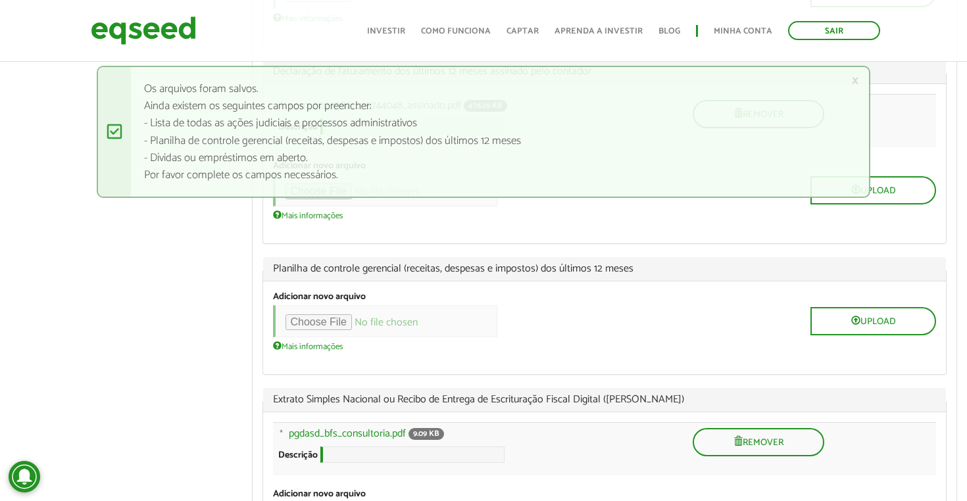
scroll to position [1489, 0]
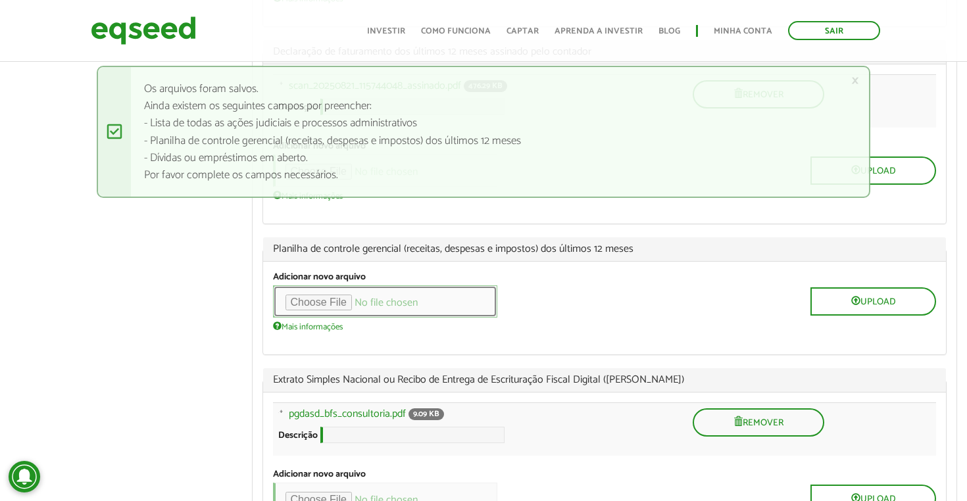
click at [351, 318] on input "file" at bounding box center [385, 302] width 224 height 32
type input "**********"
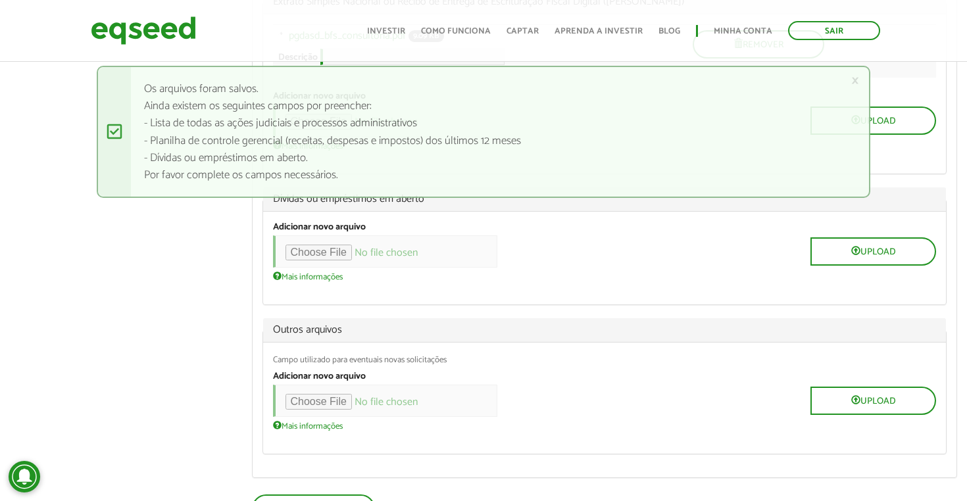
scroll to position [1936, 0]
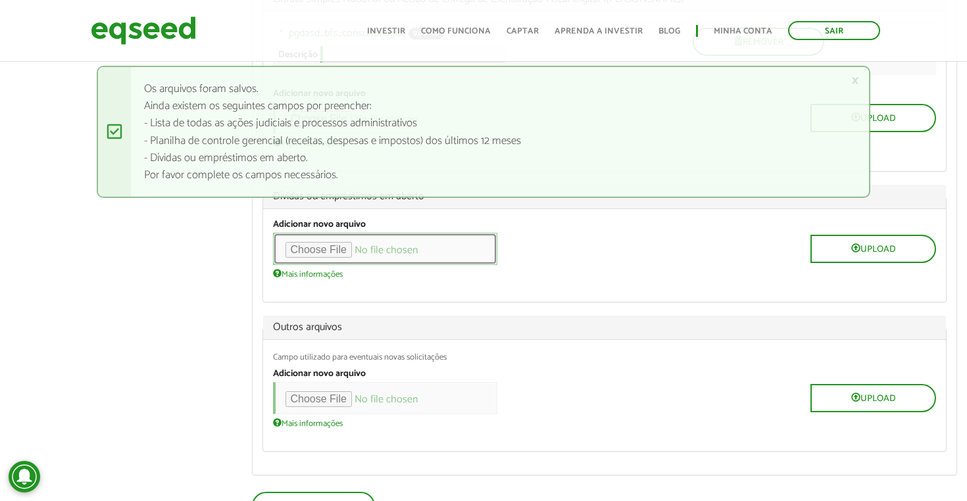
click at [355, 265] on input "file" at bounding box center [385, 249] width 224 height 32
type input "**********"
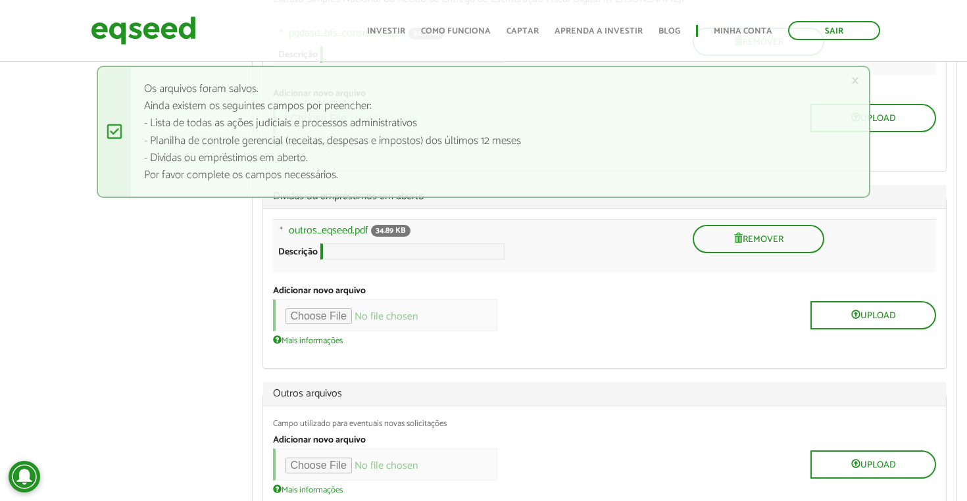
click at [666, 332] on div "Upload" at bounding box center [605, 315] width 664 height 32
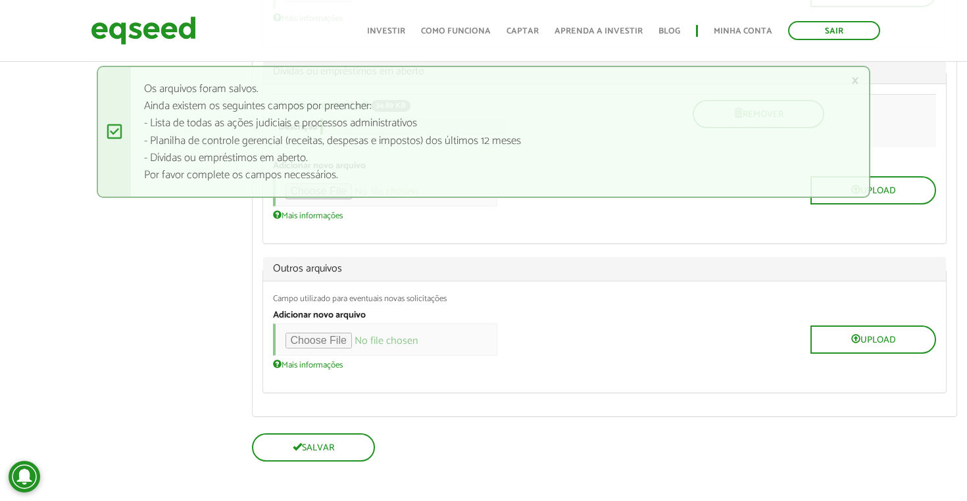
scroll to position [2093, 0]
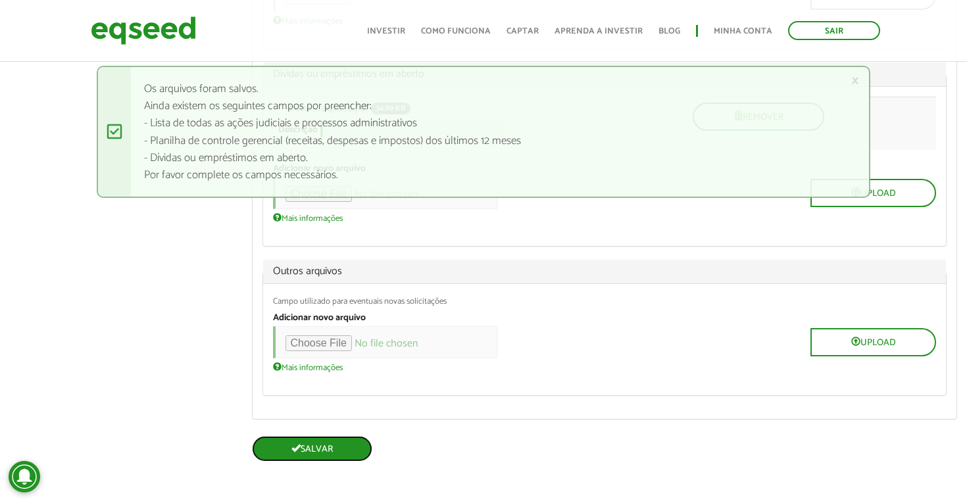
click at [334, 451] on button "Salvar" at bounding box center [312, 449] width 120 height 26
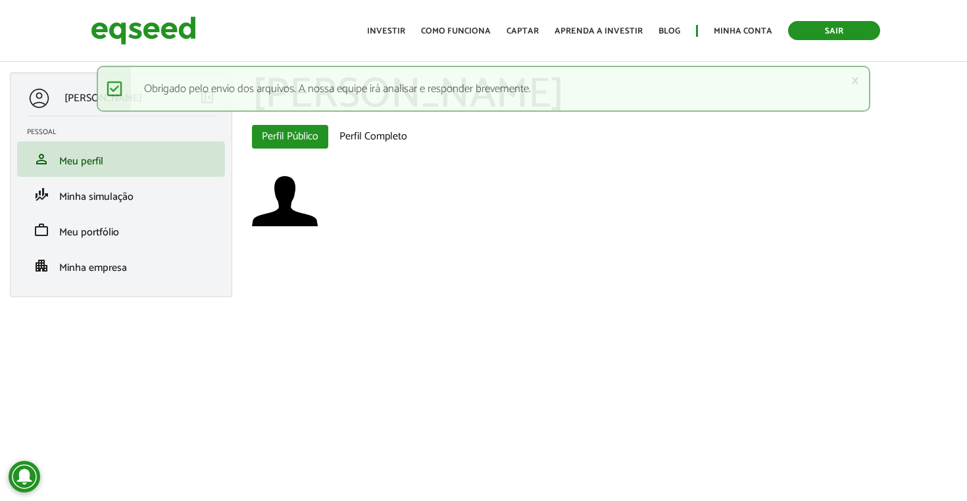
click at [858, 31] on link "Sair" at bounding box center [834, 30] width 92 height 19
